Goal: Task Accomplishment & Management: Manage account settings

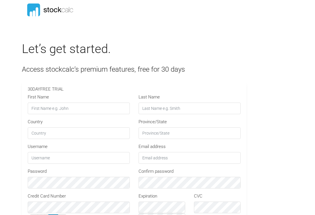
click at [45, 107] on input "First Name" at bounding box center [79, 109] width 102 height 12
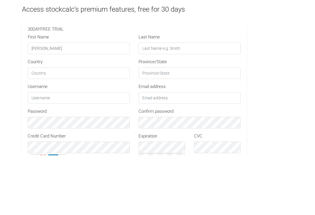
type input "Lewis"
click at [157, 103] on input "Last Name" at bounding box center [190, 109] width 102 height 12
type input "Mackay"
click at [44, 127] on input "Country" at bounding box center [79, 133] width 102 height 12
type input "Canada"
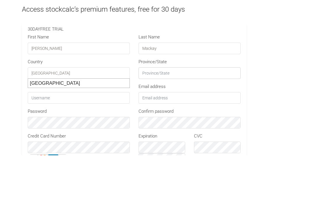
click at [161, 127] on input "Province/State" at bounding box center [190, 133] width 102 height 12
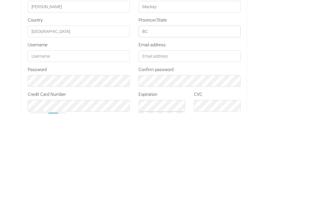
type input "BC"
click at [45, 152] on input "text" at bounding box center [79, 158] width 102 height 12
type input "Skipperlew"
type input "2lewis.mackay@gmail.com"
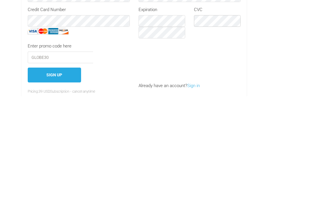
scroll to position [69, 0]
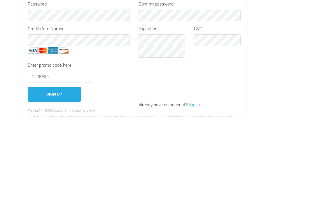
click at [58, 185] on button "Sign Up" at bounding box center [54, 192] width 53 height 15
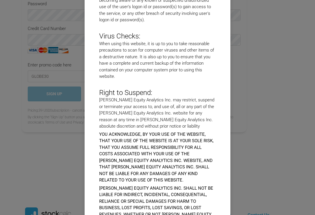
scroll to position [2457, 0]
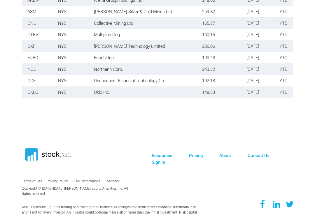
scroll to position [935, 0]
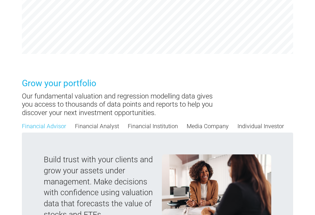
click at [271, 122] on link "Individual Investor" at bounding box center [260, 126] width 47 height 9
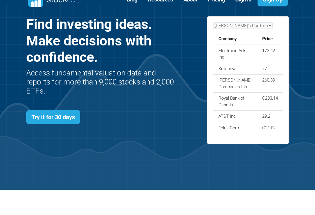
scroll to position [0, 0]
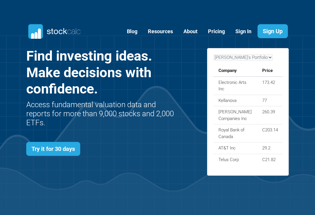
click at [241, 31] on link "Sign In" at bounding box center [243, 31] width 25 height 14
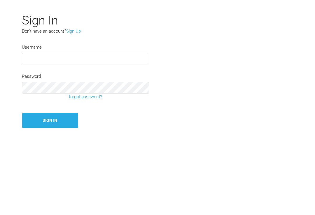
type input "Skipperlew"
click at [50, 161] on button "Sign In" at bounding box center [50, 168] width 56 height 15
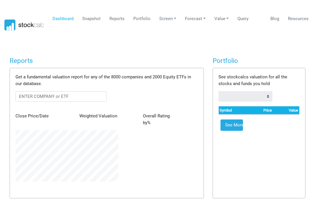
scroll to position [51, 111]
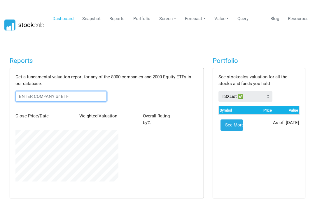
click at [34, 95] on input "text" at bounding box center [60, 96] width 91 height 10
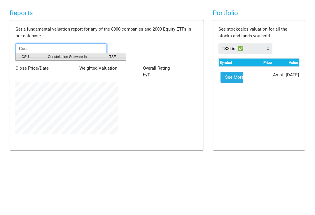
click at [82, 102] on span "Constellation Software In" at bounding box center [73, 104] width 61 height 5
type input "CSU:TSE"
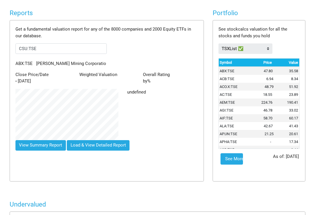
click at [46, 140] on button "View Summary Report" at bounding box center [40, 145] width 50 height 10
type input "CSU:TSE"
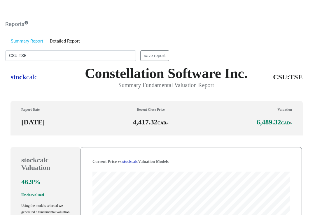
scroll to position [0, 0]
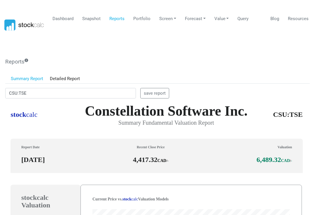
click at [91, 19] on link "Snapshot" at bounding box center [91, 18] width 23 height 11
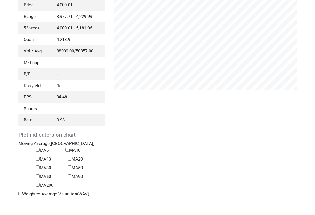
scroll to position [87, 0]
click at [37, 183] on input "MA200" at bounding box center [38, 185] width 4 height 4
checkbox input "true"
click at [73, 165] on label "MA50" at bounding box center [75, 168] width 15 height 7
click at [71, 166] on input "MA50" at bounding box center [70, 168] width 4 height 4
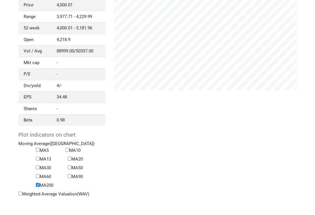
checkbox input "true"
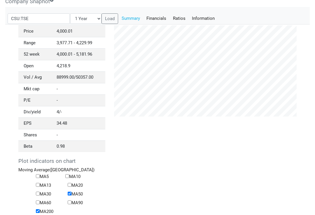
scroll to position [60, 0]
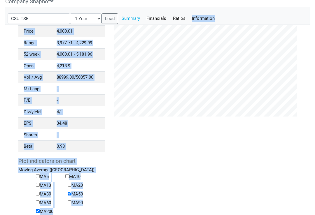
click at [307, 66] on div "Price 4,000.01 Range 3,977.71 - 4,229.99 52 week 4,000.01 - 5,181.96 Open 4,218…" at bounding box center [157, 125] width 304 height 201
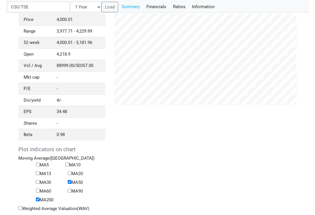
scroll to position [72, 0]
click at [21, 207] on input "Weighted Average Valuation(WAV)" at bounding box center [20, 209] width 4 height 4
click at [25, 206] on label "Weighted Average Valuation(WAV)" at bounding box center [53, 209] width 71 height 7
click at [22, 207] on input "Weighted Average Valuation(WAV)" at bounding box center [20, 209] width 4 height 4
checkbox input "false"
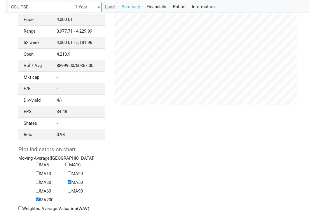
click at [71, 162] on label "MA10" at bounding box center [72, 165] width 15 height 7
click at [69, 163] on input "MA10" at bounding box center [67, 165] width 4 height 4
checkbox input "false"
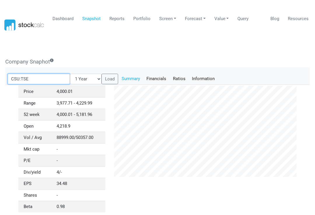
click at [41, 77] on input "CSU:TSE" at bounding box center [39, 79] width 63 height 10
type input "C"
click at [28, 76] on input "And" at bounding box center [39, 79] width 63 height 10
click at [31, 78] on input "And" at bounding box center [39, 79] width 63 height 10
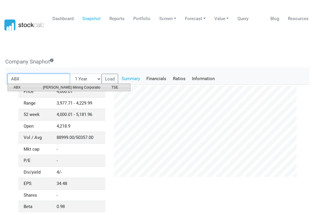
click at [77, 84] on li "ABX [PERSON_NAME] Mining Corporatio TSE" at bounding box center [69, 88] width 123 height 8
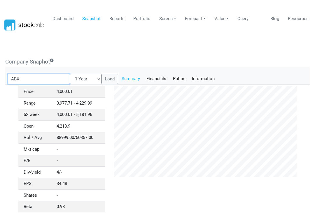
type input "ABX:TSE"
click at [101, 76] on button "Load" at bounding box center [109, 79] width 17 height 10
checkbox input "false"
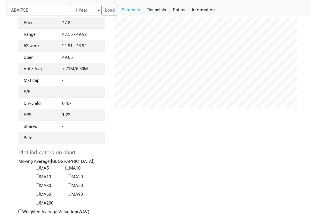
scroll to position [69, 0]
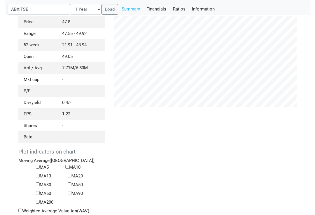
click at [40, 200] on input "MA200" at bounding box center [38, 202] width 4 height 4
checkbox input "true"
click at [73, 183] on label "MA50" at bounding box center [75, 185] width 15 height 7
click at [71, 183] on input "MA50" at bounding box center [70, 185] width 4 height 4
checkbox input "true"
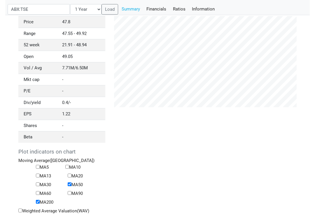
click at [40, 174] on input "MA13" at bounding box center [38, 176] width 4 height 4
checkbox input "true"
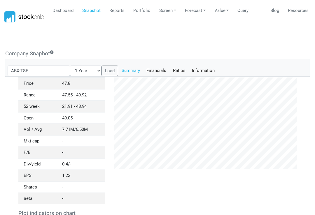
scroll to position [3, 0]
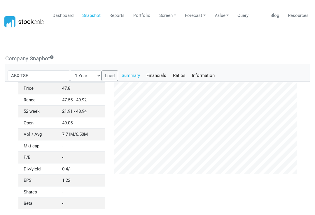
click at [192, 75] on link "Information" at bounding box center [203, 76] width 29 height 10
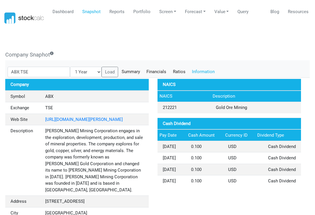
scroll to position [0, 0]
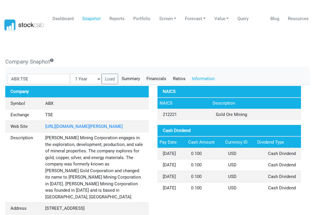
click at [169, 77] on link "Ratios" at bounding box center [178, 79] width 19 height 10
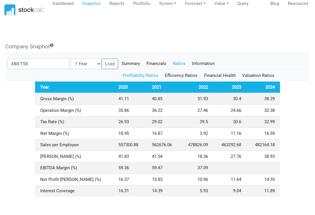
scroll to position [15, 0]
click at [184, 75] on link "Efficiency Ratios" at bounding box center [181, 76] width 39 height 10
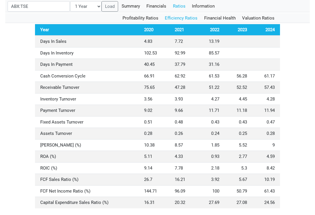
scroll to position [73, 0]
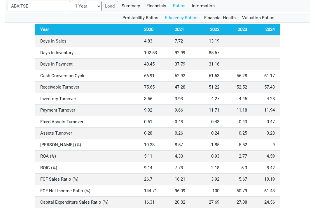
click at [225, 15] on link "Financial Health" at bounding box center [220, 18] width 38 height 10
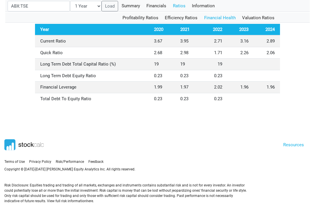
scroll to position [66, 0]
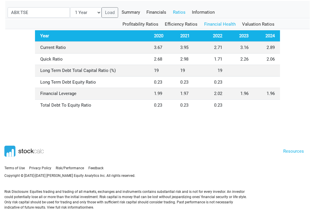
click at [258, 21] on link "Valuation Ratios" at bounding box center [258, 24] width 39 height 10
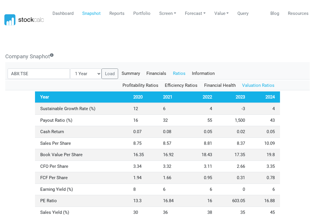
scroll to position [0, 0]
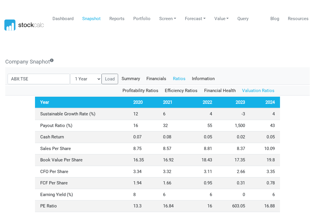
click at [121, 78] on link "Summary" at bounding box center [130, 79] width 25 height 10
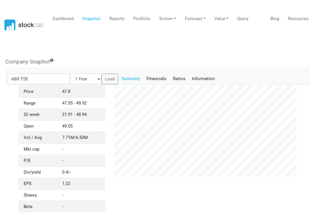
click at [118, 20] on link "Reports" at bounding box center [117, 18] width 20 height 11
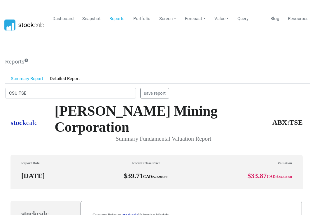
click at [223, 18] on link "Value" at bounding box center [221, 18] width 19 height 11
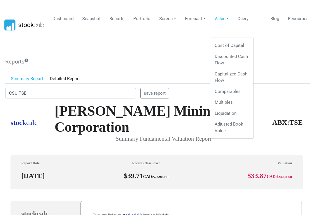
click at [236, 88] on link "Comparables" at bounding box center [231, 91] width 39 height 11
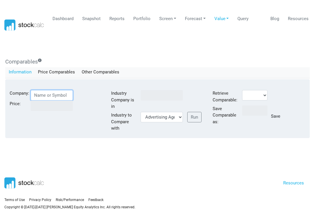
click at [51, 91] on input "text" at bounding box center [52, 95] width 42 height 10
type input "ABX"
click at [266, 92] on select at bounding box center [254, 95] width 25 height 10
click at [250, 92] on select at bounding box center [254, 95] width 25 height 10
click at [66, 16] on link "Dashboard" at bounding box center [62, 18] width 25 height 11
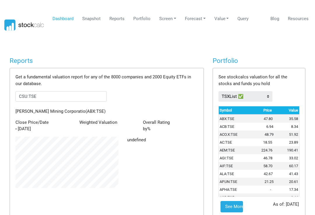
click at [246, 115] on td "ABX:TSE" at bounding box center [234, 119] width 30 height 8
click at [236, 209] on link "See More" at bounding box center [231, 207] width 22 height 12
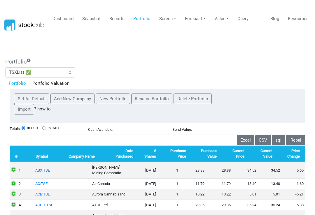
click at [17, 165] on td "1" at bounding box center [20, 170] width 20 height 16
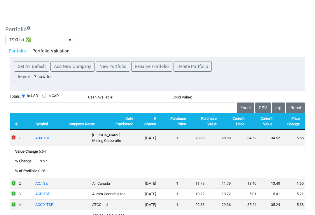
scroll to position [32, 0]
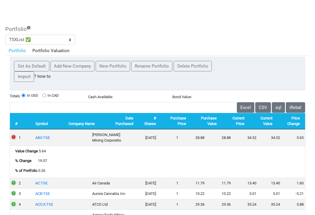
click at [161, 135] on td "1" at bounding box center [172, 138] width 22 height 16
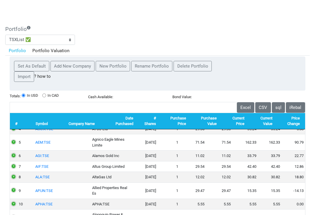
scroll to position [75, 0]
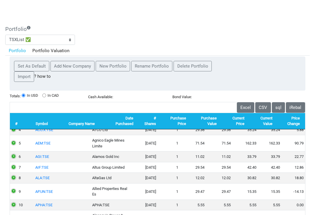
click at [16, 144] on td "5" at bounding box center [20, 143] width 20 height 16
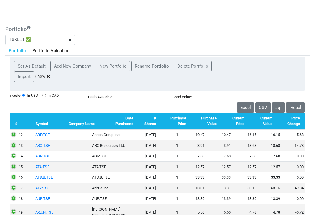
scroll to position [204, 0]
click at [17, 151] on td "13" at bounding box center [20, 145] width 20 height 11
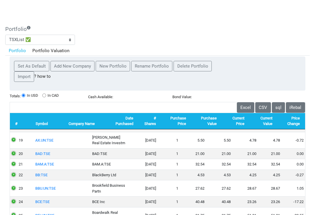
scroll to position [310, 0]
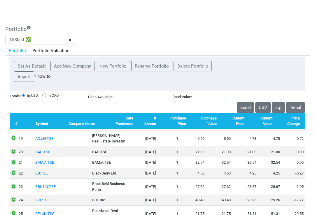
click at [15, 168] on td "21" at bounding box center [20, 162] width 20 height 11
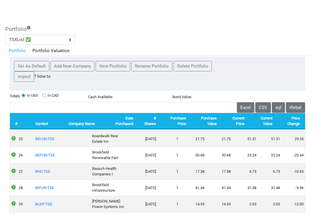
scroll to position [417, 0]
click at [14, 147] on td "25" at bounding box center [20, 138] width 20 height 16
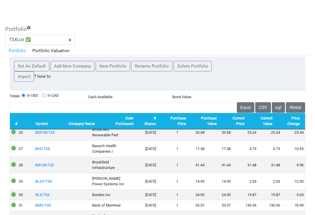
scroll to position [472, 0]
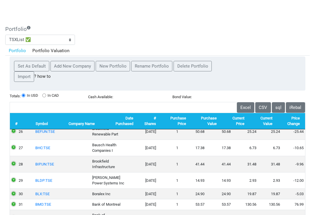
click at [14, 140] on td "26" at bounding box center [20, 131] width 20 height 16
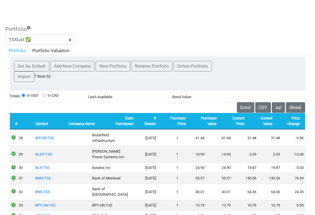
scroll to position [532, 0]
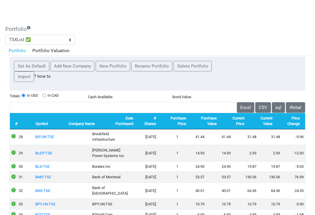
click at [12, 143] on td "28" at bounding box center [20, 137] width 20 height 16
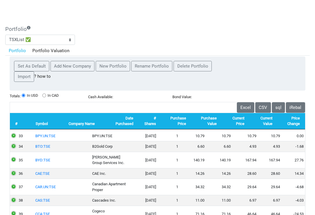
scroll to position [633, 0]
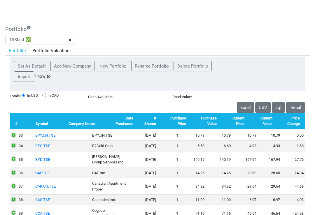
click at [10, 151] on td "34" at bounding box center [20, 146] width 20 height 11
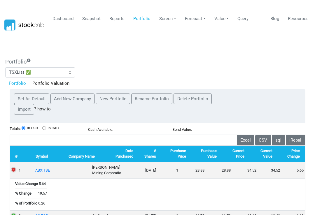
scroll to position [0, 0]
click at [112, 98] on button "New Portfolio" at bounding box center [113, 99] width 34 height 10
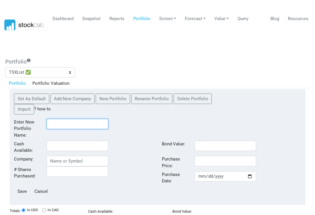
click at [59, 123] on input "text" at bounding box center [78, 124] width 62 height 10
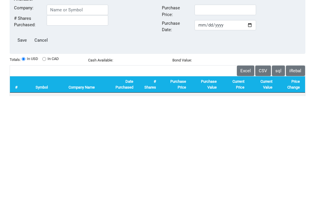
scroll to position [33, 0]
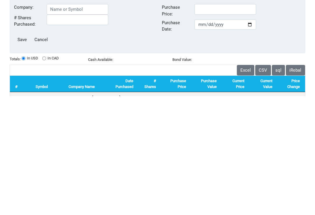
type input "[PERSON_NAME]"
click at [46, 176] on input "In CAD" at bounding box center [44, 178] width 4 height 4
radio input "true"
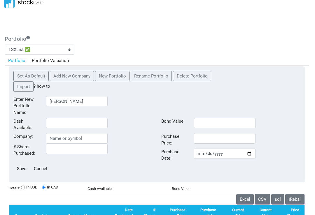
scroll to position [0, 0]
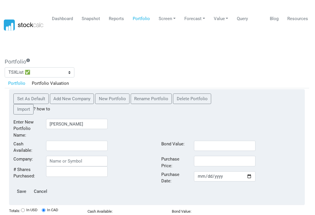
click at [76, 97] on button "Add New Company" at bounding box center [72, 99] width 44 height 10
click at [67, 160] on input "Company:" at bounding box center [77, 161] width 62 height 10
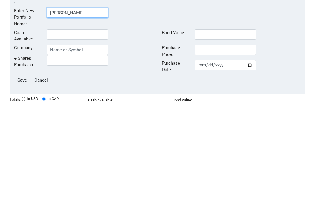
click at [64, 119] on input "[PERSON_NAME]" at bounding box center [78, 124] width 62 height 10
type input "L"
type input "A’s"
click at [69, 156] on input "Company:" at bounding box center [78, 161] width 62 height 10
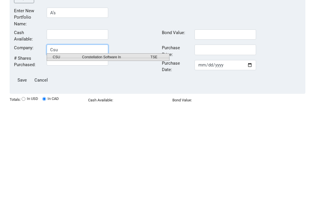
click at [122, 166] on span "Constellation Software In" at bounding box center [112, 168] width 69 height 5
type input "CSU:TSE"
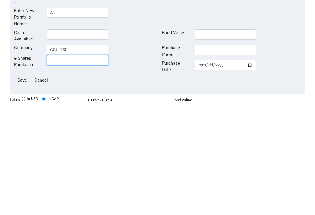
click at [80, 167] on input "# Shares Purchased:" at bounding box center [78, 172] width 62 height 10
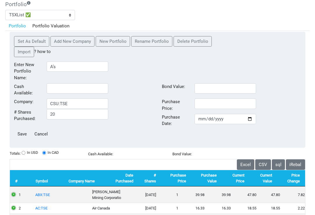
scroll to position [57, 0]
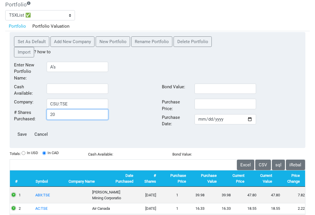
type input "20"
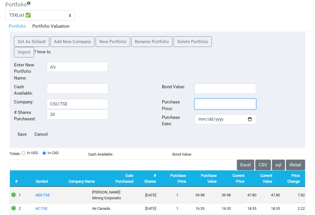
click at [205, 102] on input "Purchase Price:" at bounding box center [226, 104] width 62 height 10
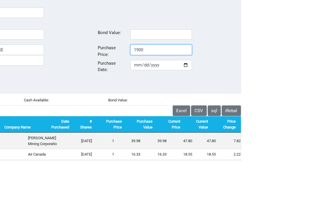
type input "1900"
click at [142, 114] on input "Purchase Date:" at bounding box center [161, 119] width 62 height 10
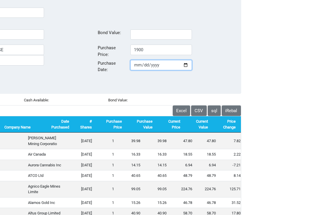
type input "[DATE]"
click at [151, 47] on input "1900" at bounding box center [161, 50] width 62 height 10
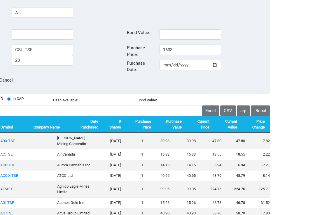
scroll to position [111, 0]
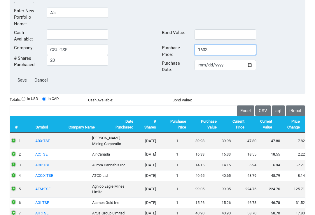
type input "1603"
click at [23, 78] on input "Save" at bounding box center [22, 80] width 16 height 10
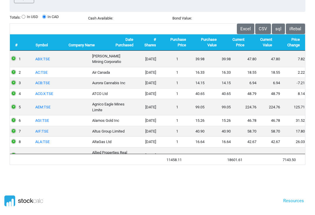
type input "0"
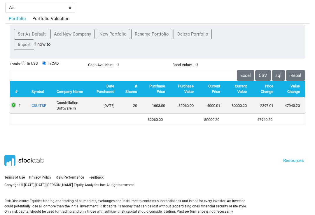
scroll to position [64, 0]
click at [38, 104] on link "CSU:TSE" at bounding box center [38, 106] width 15 height 4
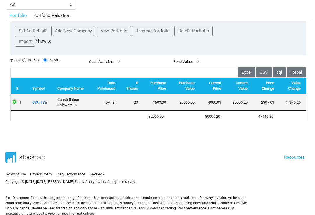
scroll to position [68, 0]
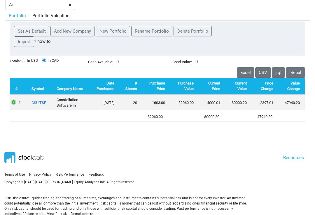
click at [297, 86] on th "Value Change" at bounding box center [291, 86] width 27 height 17
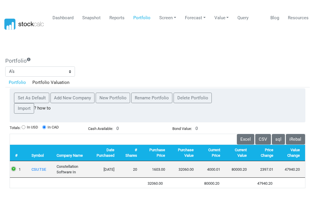
scroll to position [0, 0]
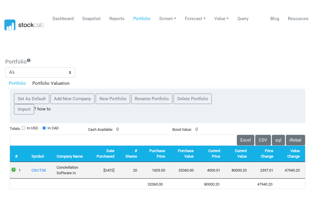
click at [92, 17] on link "Snapshot" at bounding box center [91, 18] width 23 height 11
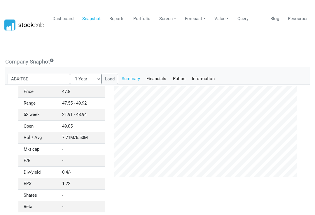
click at [64, 19] on link "Dashboard" at bounding box center [62, 18] width 25 height 11
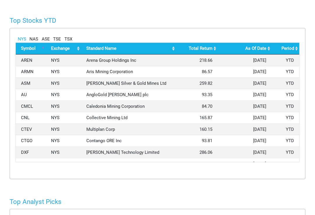
scroll to position [337, 0]
click at [57, 43] on link "TSE" at bounding box center [57, 39] width 8 height 7
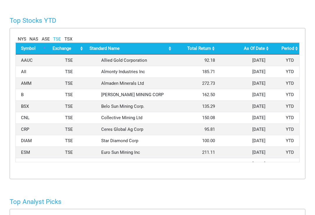
scroll to position [0, 0]
click at [69, 43] on link "TSX" at bounding box center [68, 39] width 8 height 7
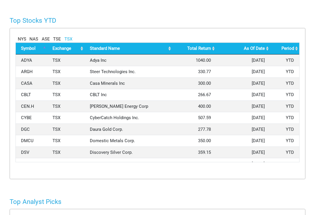
click at [57, 43] on link "TSE" at bounding box center [57, 39] width 8 height 7
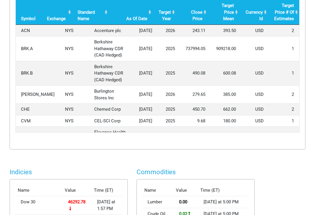
scroll to position [561, 0]
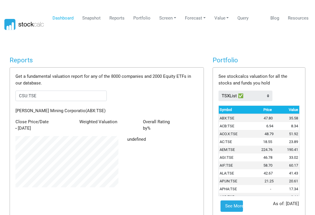
scroll to position [0, 0]
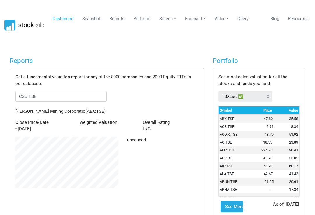
click at [196, 20] on link "Forecast" at bounding box center [195, 18] width 25 height 11
click at [200, 48] on link "Analyst Projections" at bounding box center [202, 48] width 39 height 17
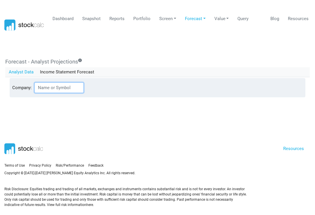
click at [57, 87] on input "Company:" at bounding box center [58, 88] width 49 height 10
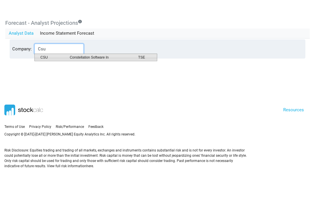
click at [105, 94] on span "Constellation Software In" at bounding box center [99, 96] width 69 height 5
type input "CSU:TSE"
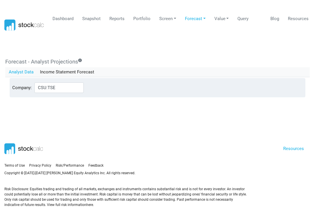
click at [296, 147] on link "Resources" at bounding box center [293, 148] width 21 height 5
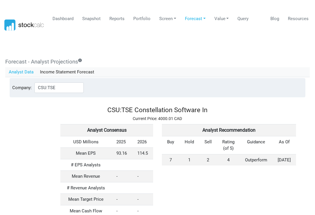
click at [211, 158] on td "2" at bounding box center [208, 159] width 18 height 11
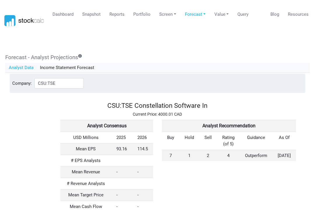
click at [93, 13] on link "Snapshot" at bounding box center [91, 18] width 23 height 11
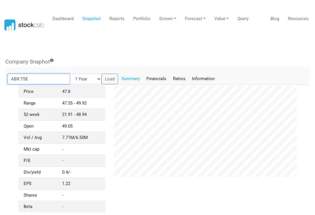
click at [40, 78] on input "ABX:TSE" at bounding box center [39, 79] width 63 height 10
type input "A"
type input "K"
click at [23, 77] on input "K" at bounding box center [39, 79] width 63 height 10
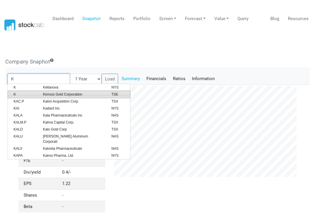
click at [73, 94] on span "Kinross Gold Corporation" at bounding box center [72, 94] width 69 height 5
type input "K:TSE"
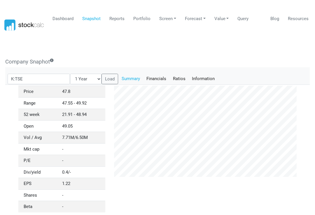
click at [101, 79] on button "Load" at bounding box center [109, 79] width 17 height 10
checkbox input "false"
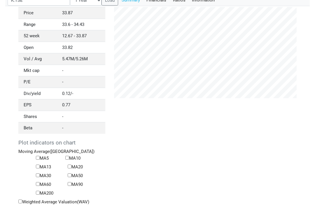
scroll to position [81, 0]
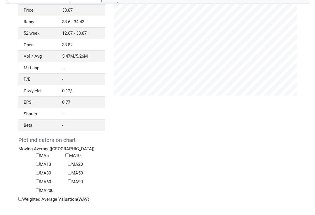
click at [39, 163] on input "MA13" at bounding box center [38, 164] width 4 height 4
checkbox input "true"
click at [71, 171] on input "MA50" at bounding box center [70, 173] width 4 height 4
checkbox input "true"
click at [41, 188] on label "MA200" at bounding box center [44, 191] width 17 height 7
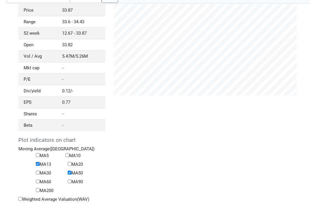
click at [42, 188] on label "MA200" at bounding box center [44, 191] width 17 height 7
click at [40, 189] on input "MA200" at bounding box center [38, 191] width 4 height 4
checkbox input "true"
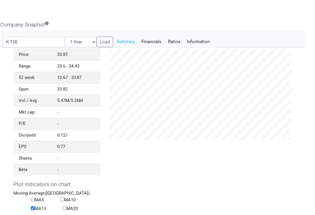
scroll to position [36, 4]
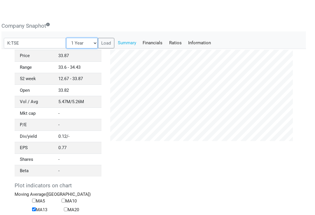
click at [83, 42] on select "1 Year 3 Months 6 Months 1 Month 3 Years 5 Years" at bounding box center [81, 43] width 31 height 10
select select "36"
click at [98, 43] on button "Load" at bounding box center [106, 43] width 17 height 10
checkbox input "false"
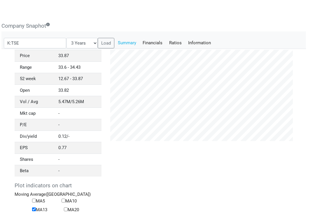
checkbox input "false"
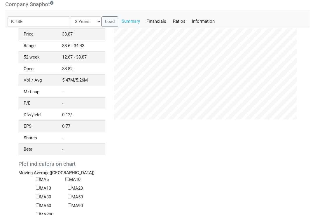
scroll to position [61, 1]
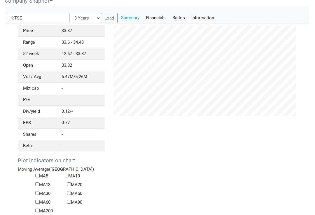
click at [71, 191] on input "MA50" at bounding box center [69, 193] width 4 height 4
checkbox input "true"
click at [39, 183] on input "MA13" at bounding box center [37, 185] width 4 height 4
checkbox input "true"
click at [22, 215] on input "Weighted Average Valuation(WAV)" at bounding box center [20, 220] width 4 height 4
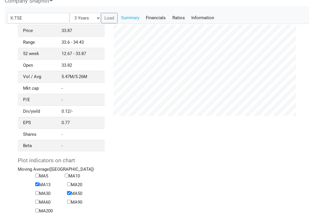
checkbox input "true"
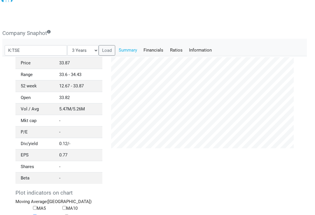
scroll to position [28, 3]
click at [145, 50] on link "Financials" at bounding box center [153, 51] width 27 height 10
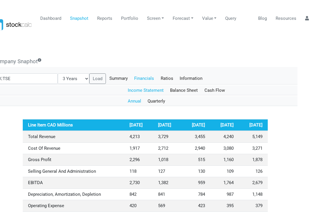
scroll to position [1, 12]
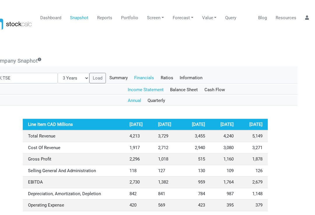
click at [216, 89] on link "Cash Flow" at bounding box center [214, 90] width 27 height 10
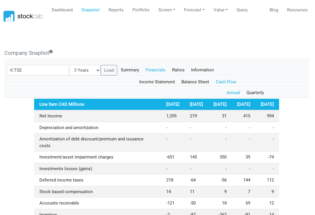
scroll to position [9, 0]
